Goal: Find specific page/section: Find specific page/section

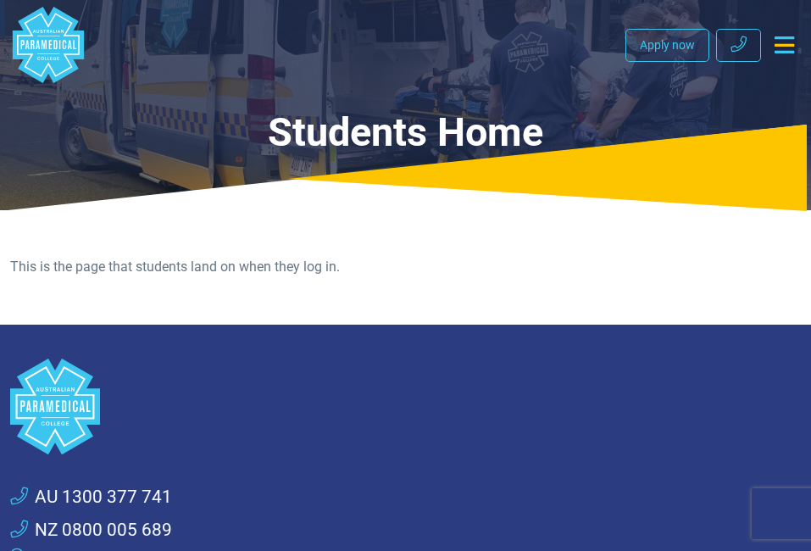
click at [783, 41] on icon "Toggle navigation" at bounding box center [785, 44] width 20 height 17
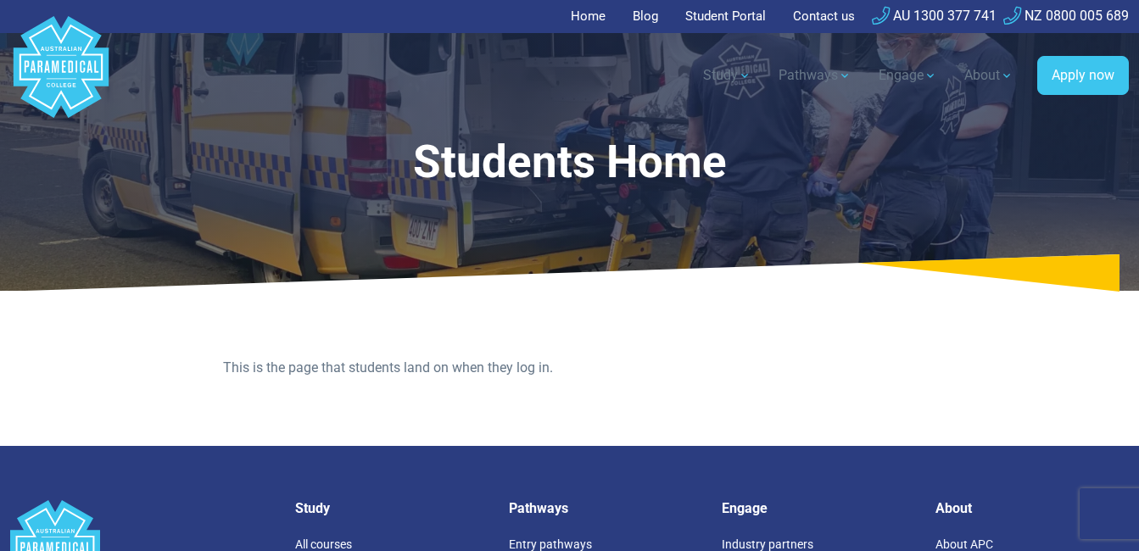
click at [719, 19] on link "Student Portal" at bounding box center [725, 16] width 101 height 33
drag, startPoint x: 710, startPoint y: 17, endPoint x: 698, endPoint y: 34, distance: 20.7
click at [710, 17] on link "Student Portal" at bounding box center [725, 16] width 101 height 33
